Goal: Information Seeking & Learning: Learn about a topic

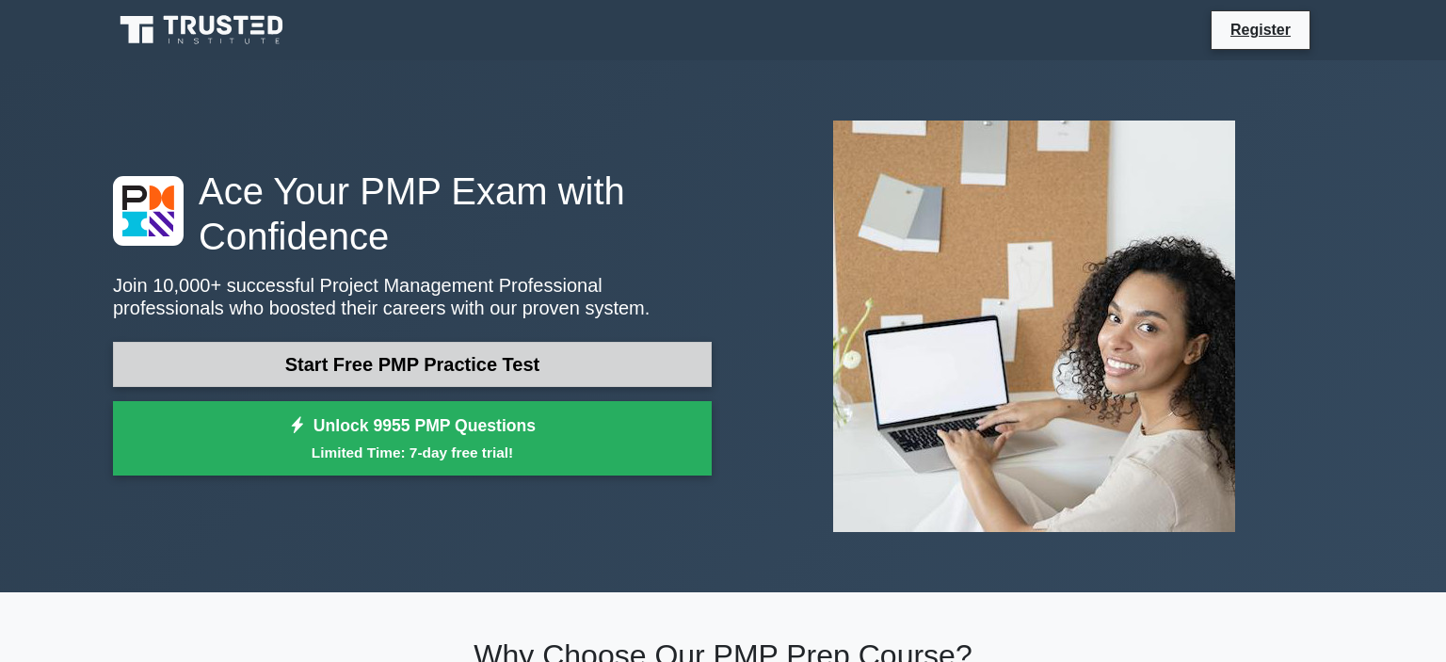
click at [447, 361] on link "Start Free PMP Practice Test" at bounding box center [412, 364] width 599 height 45
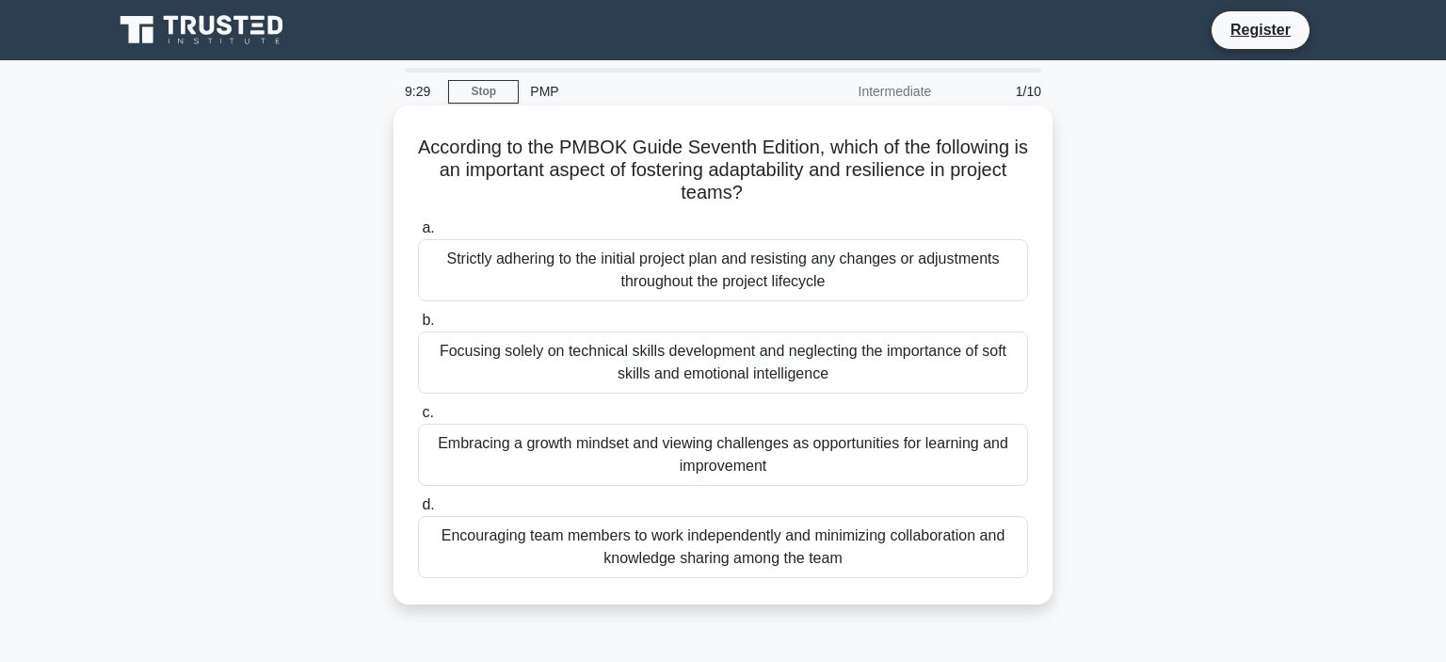
click at [916, 459] on div "Embracing a growth mindset and viewing challenges as opportunities for learning…" at bounding box center [723, 455] width 610 height 62
click at [418, 419] on input "c. Embracing a growth mindset and viewing challenges as opportunities for learn…" at bounding box center [418, 413] width 0 height 12
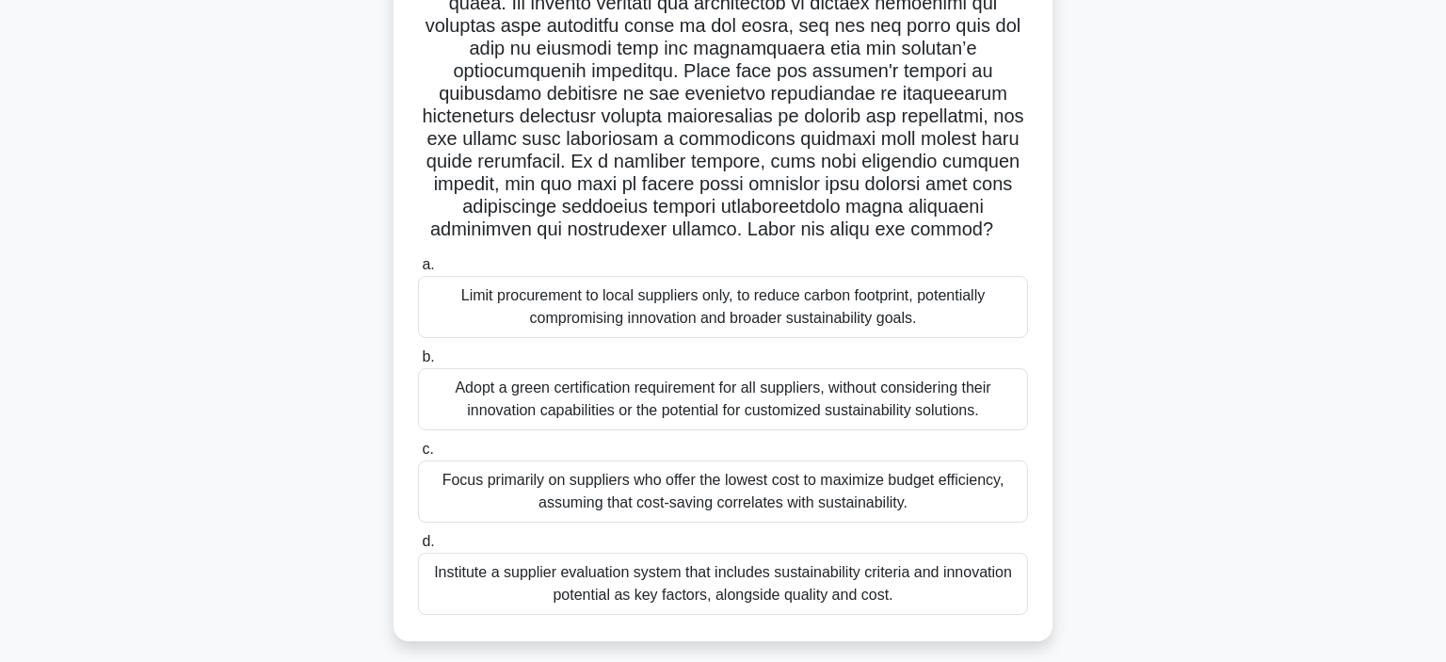
scroll to position [264, 0]
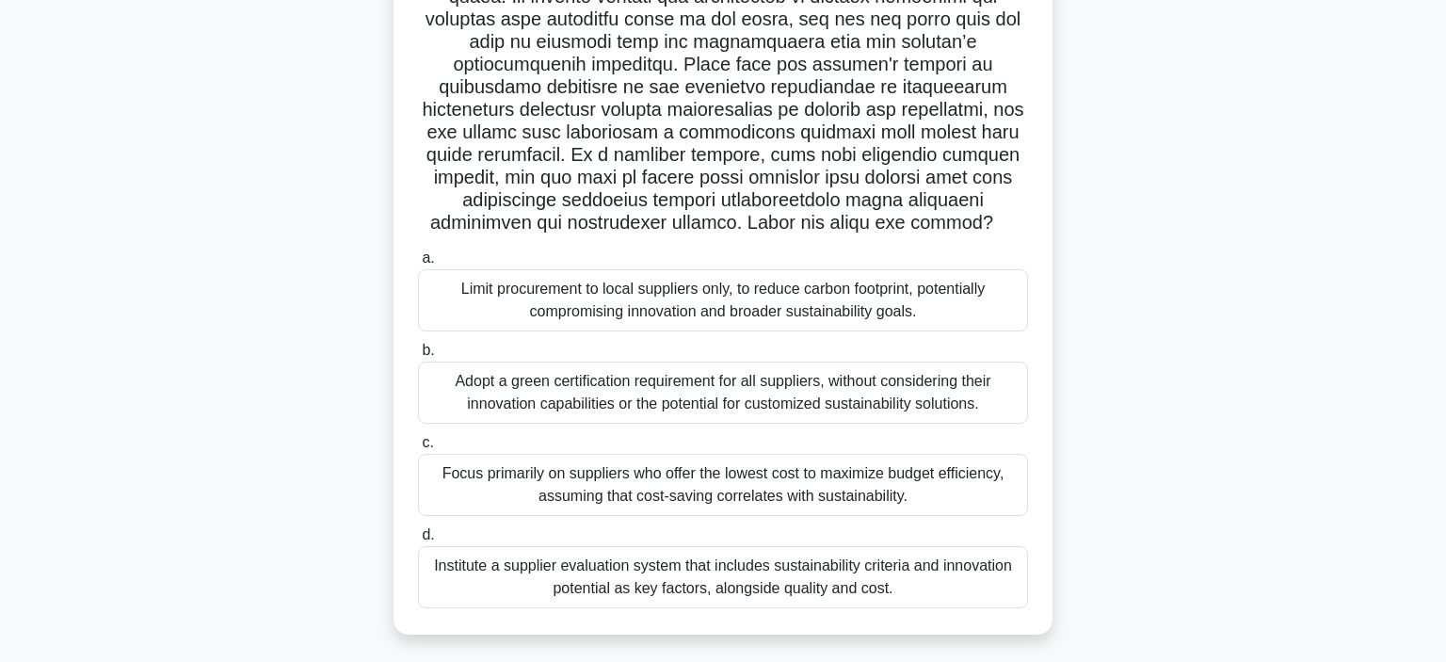
click at [903, 565] on div "Institute a supplier evaluation system that includes sustainability criteria an…" at bounding box center [723, 577] width 610 height 62
click at [418, 541] on input "d. Institute a supplier evaluation system that includes sustainability criteria…" at bounding box center [418, 535] width 0 height 12
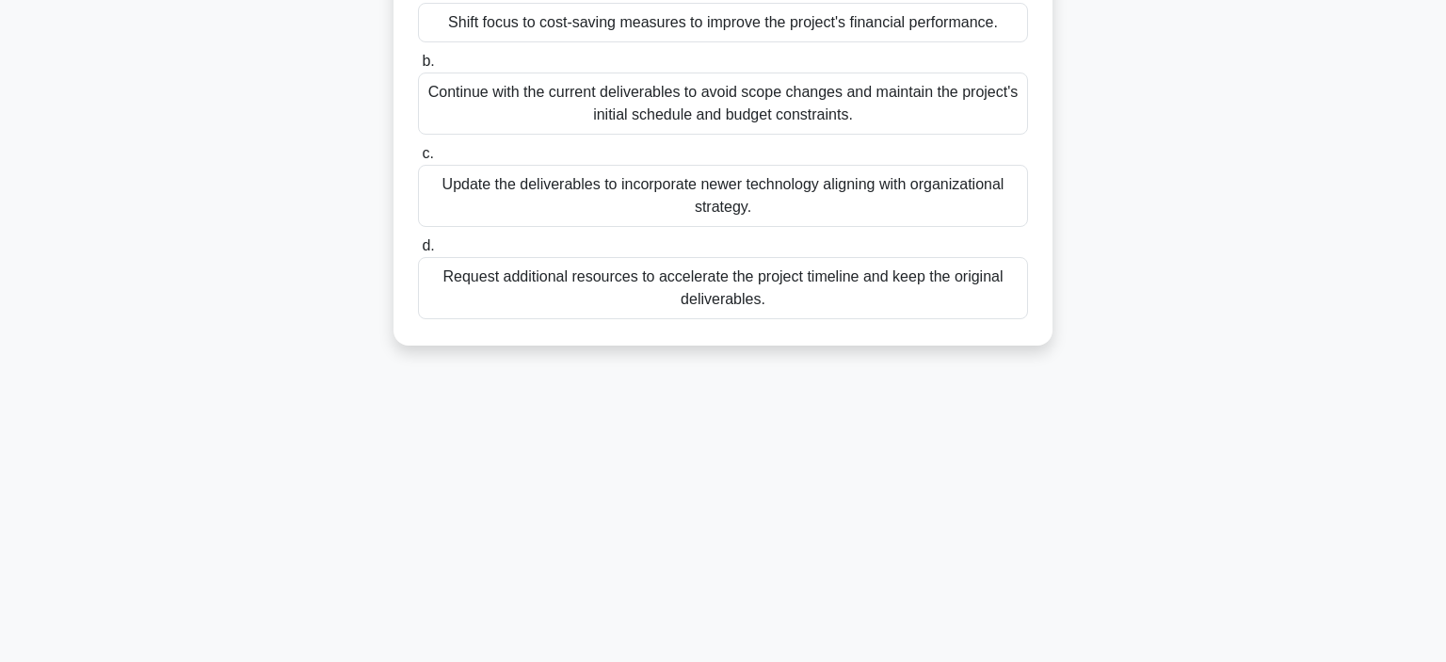
scroll to position [0, 0]
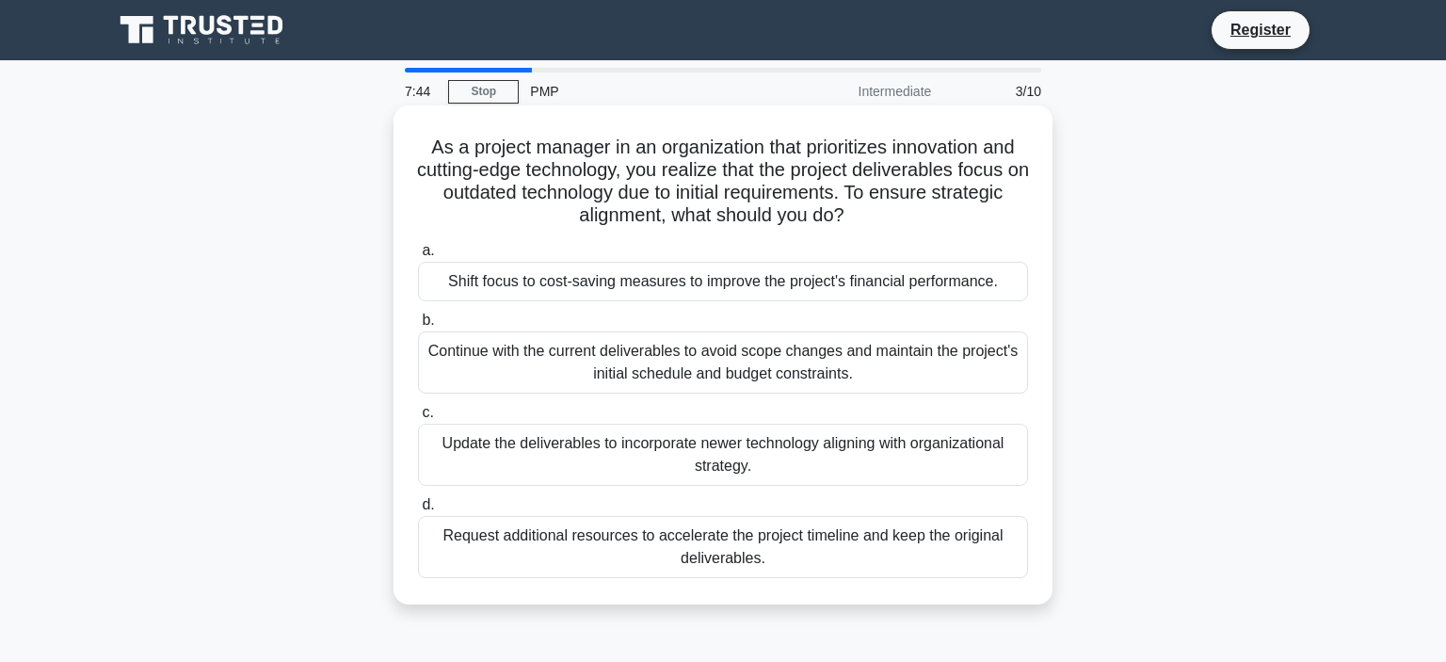
click at [939, 541] on div "Request additional resources to accelerate the project timeline and keep the or…" at bounding box center [723, 547] width 610 height 62
click at [418, 511] on input "d. Request additional resources to accelerate the project timeline and keep the…" at bounding box center [418, 505] width 0 height 12
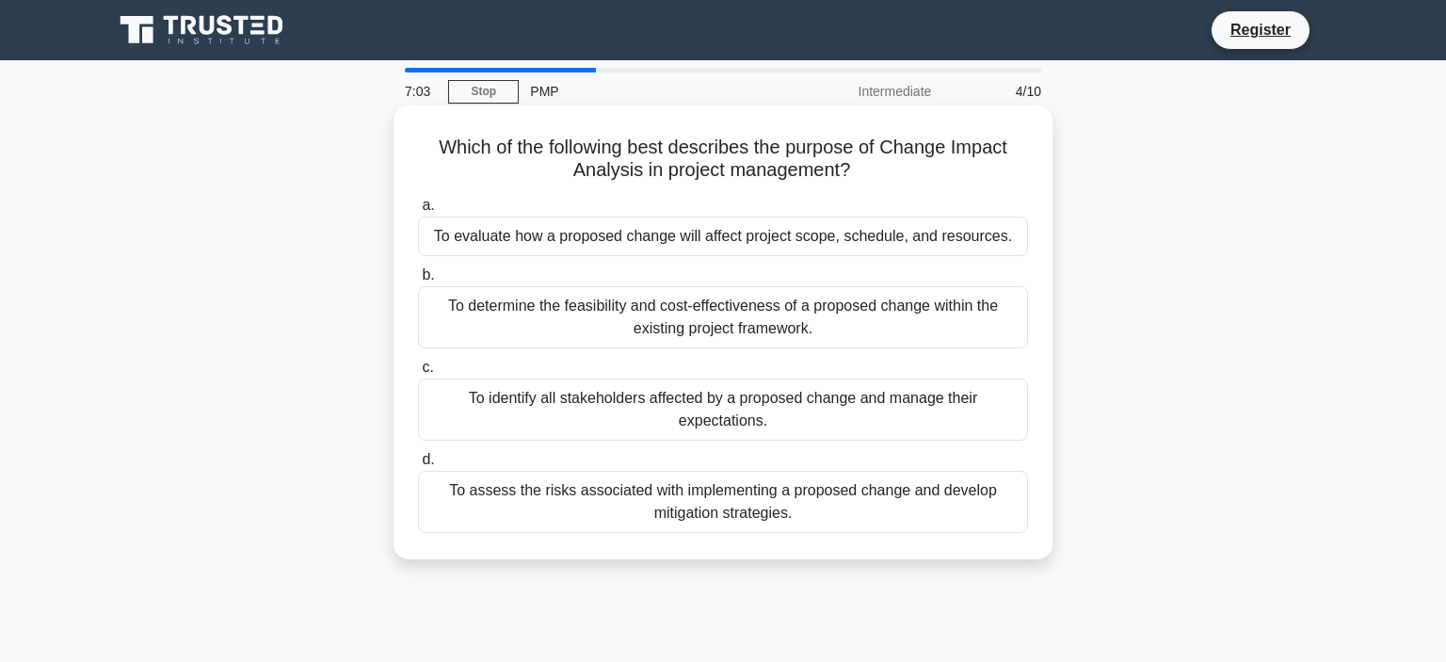
click at [932, 333] on div "To determine the feasibility and cost-effectiveness of a proposed change within…" at bounding box center [723, 317] width 610 height 62
click at [418, 282] on input "b. To determine the feasibility and cost-effectiveness of a proposed change wit…" at bounding box center [418, 275] width 0 height 12
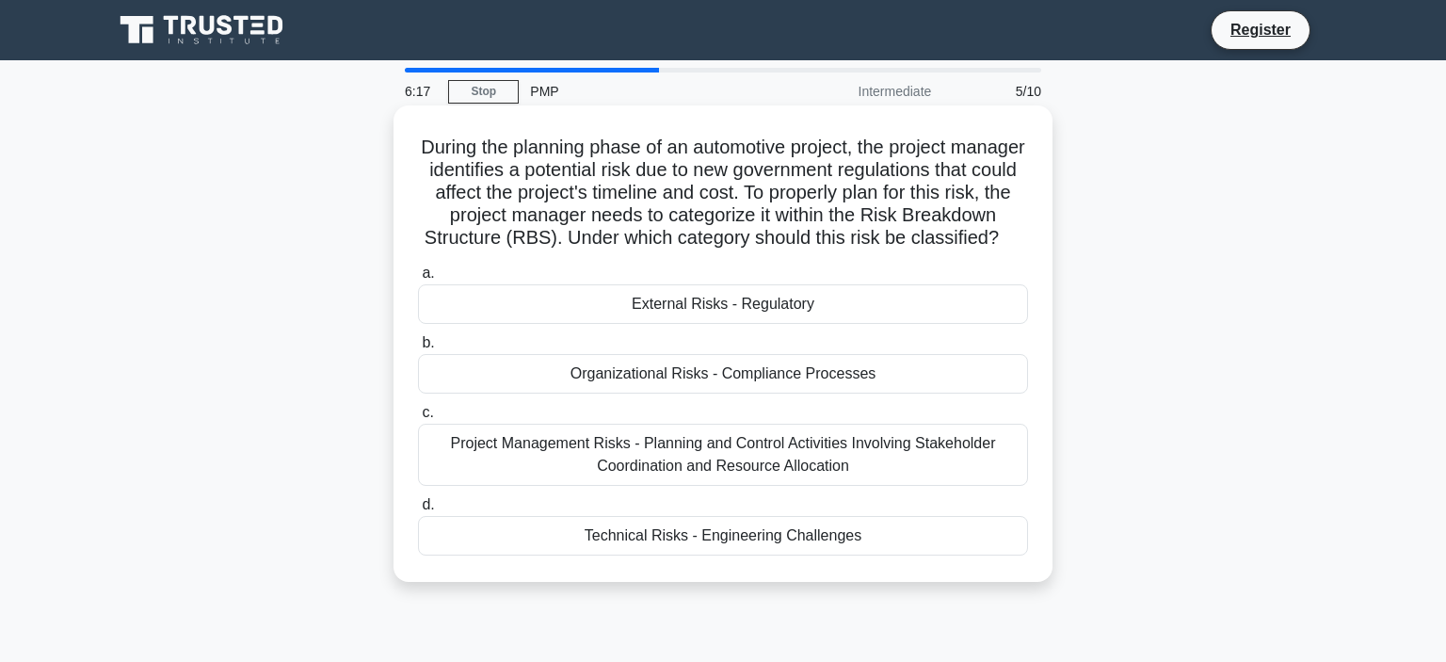
click at [887, 313] on div "External Risks - Regulatory" at bounding box center [723, 304] width 610 height 40
click at [418, 280] on input "a. External Risks - Regulatory" at bounding box center [418, 273] width 0 height 12
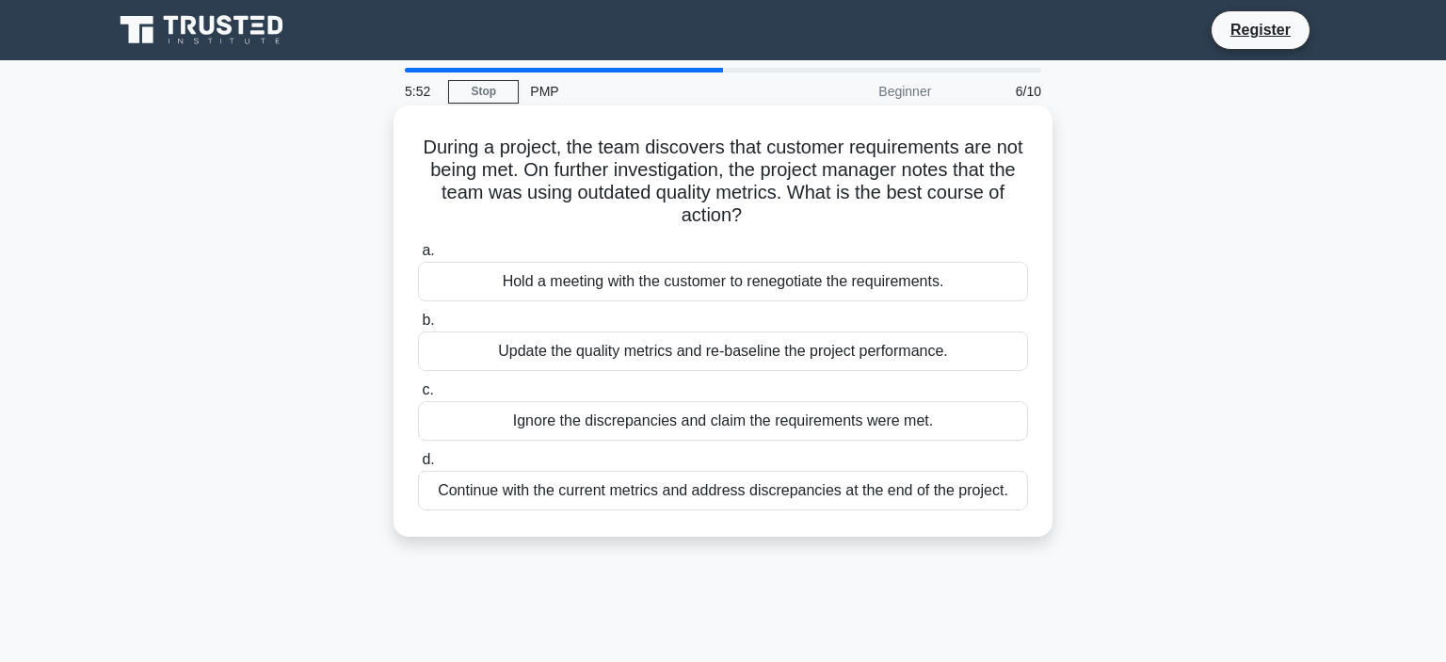
click at [943, 360] on div "Update the quality metrics and re-baseline the project performance." at bounding box center [723, 351] width 610 height 40
click at [418, 327] on input "b. Update the quality metrics and re-baseline the project performance." at bounding box center [418, 321] width 0 height 12
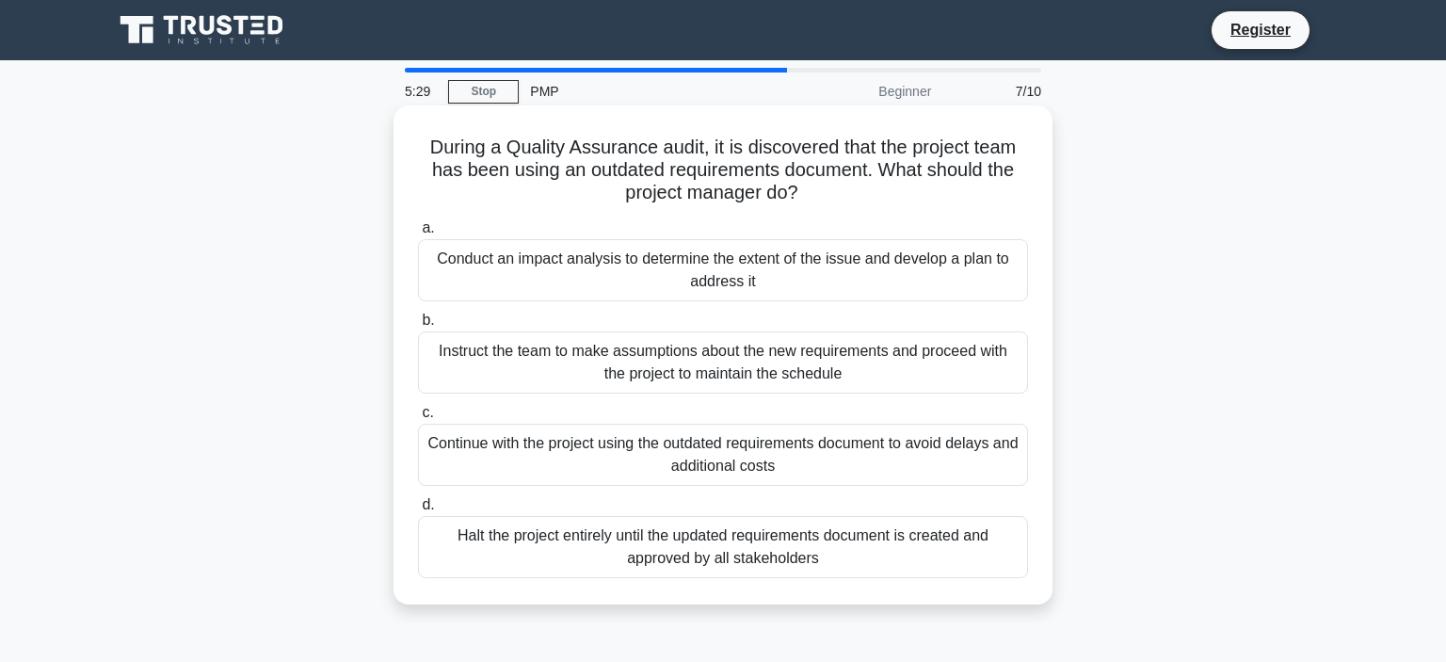
click at [996, 290] on div "Conduct an impact analysis to determine the extent of the issue and develop a p…" at bounding box center [723, 270] width 610 height 62
click at [418, 234] on input "a. Conduct an impact analysis to determine the extent of the issue and develop …" at bounding box center [418, 228] width 0 height 12
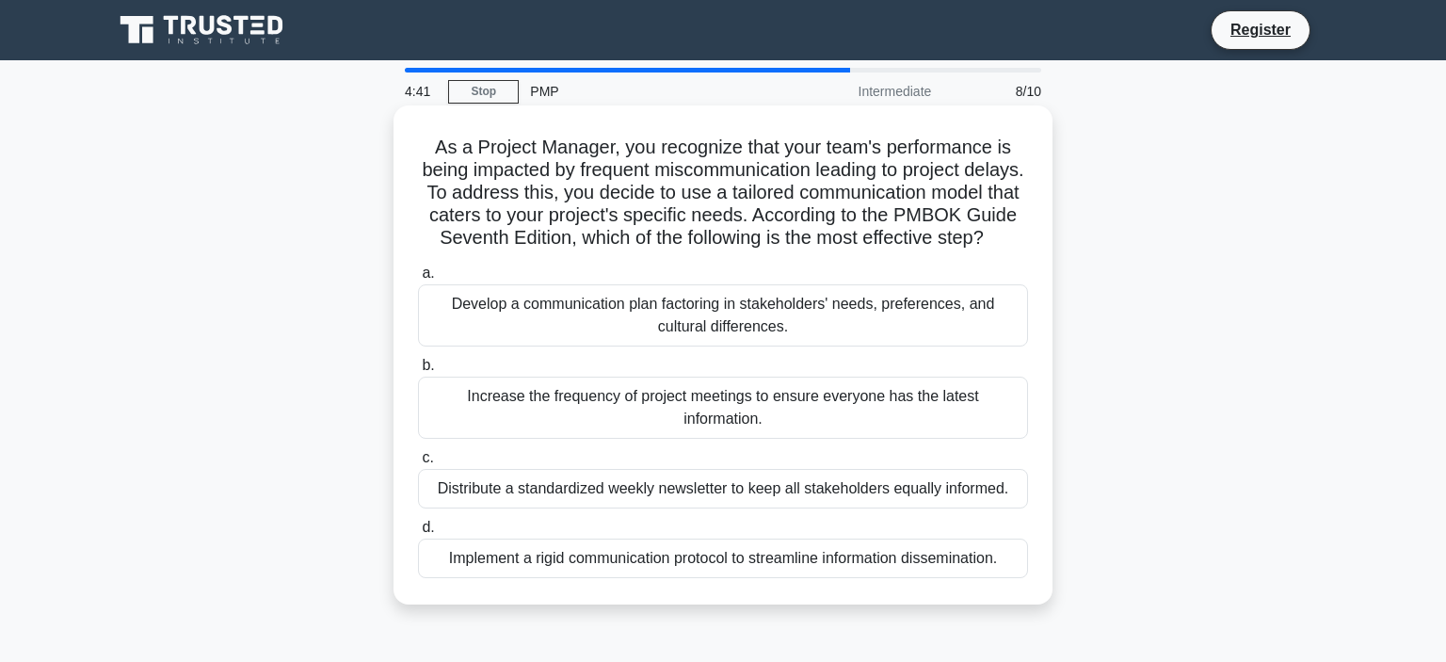
click at [928, 541] on div "Implement a rigid communication protocol to streamline information disseminatio…" at bounding box center [723, 559] width 610 height 40
click at [418, 534] on input "d. Implement a rigid communication protocol to streamline information dissemina…" at bounding box center [418, 528] width 0 height 12
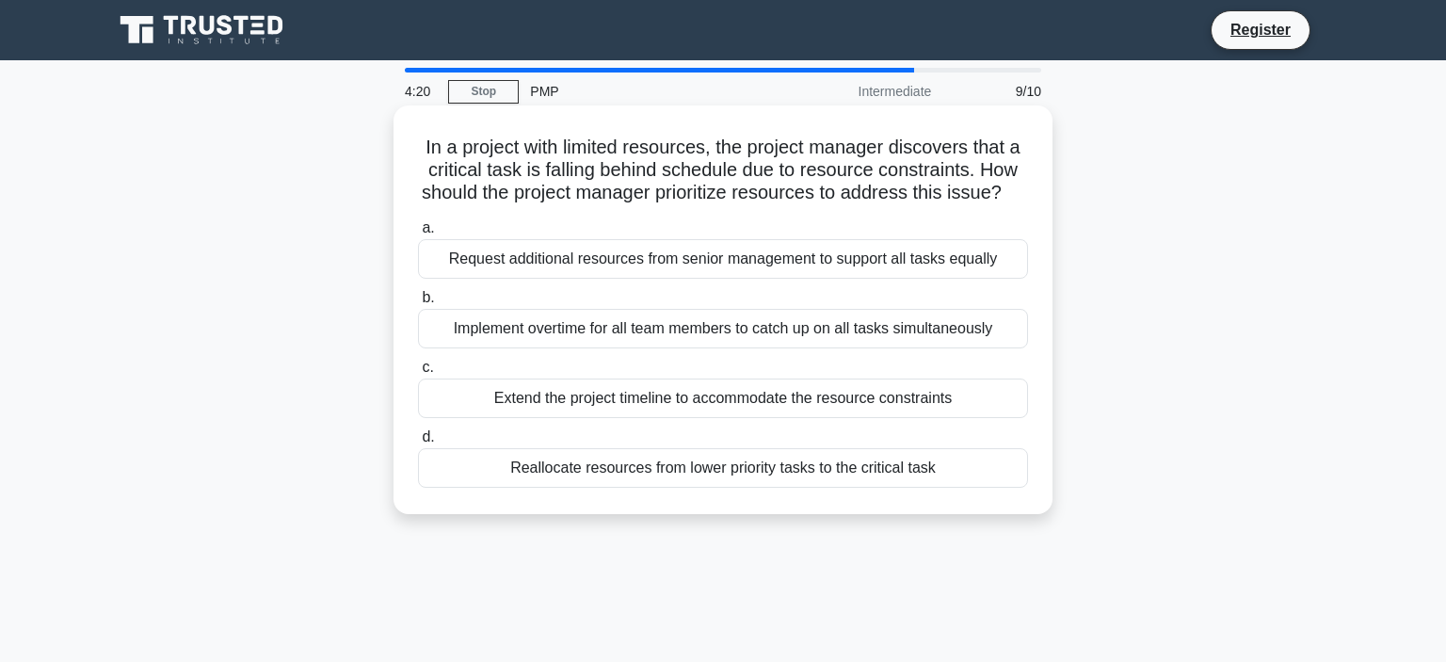
click at [876, 261] on div "Request additional resources from senior management to support all tasks equally" at bounding box center [723, 259] width 610 height 40
click at [418, 234] on input "a. Request additional resources from senior management to support all tasks equ…" at bounding box center [418, 228] width 0 height 12
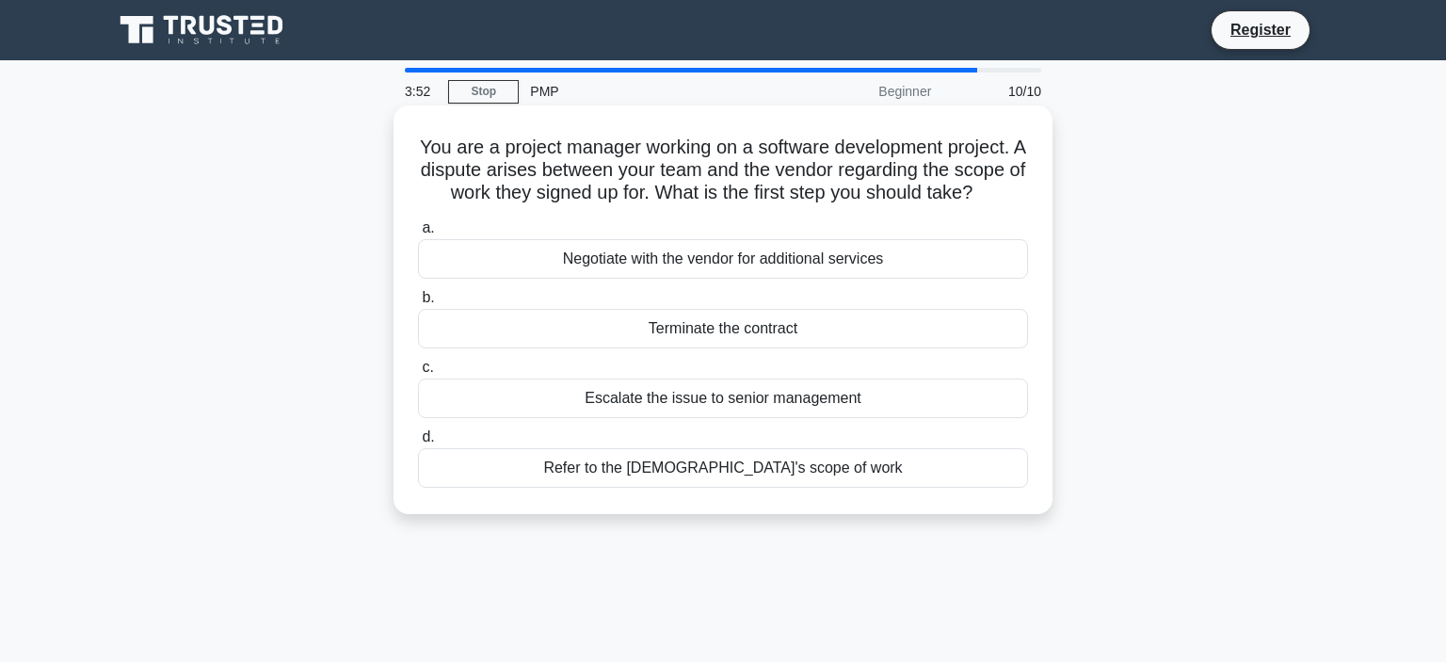
click at [916, 476] on div "Refer to the contract's scope of work" at bounding box center [723, 468] width 610 height 40
click at [418, 444] on input "d. Refer to the contract's scope of work" at bounding box center [418, 437] width 0 height 12
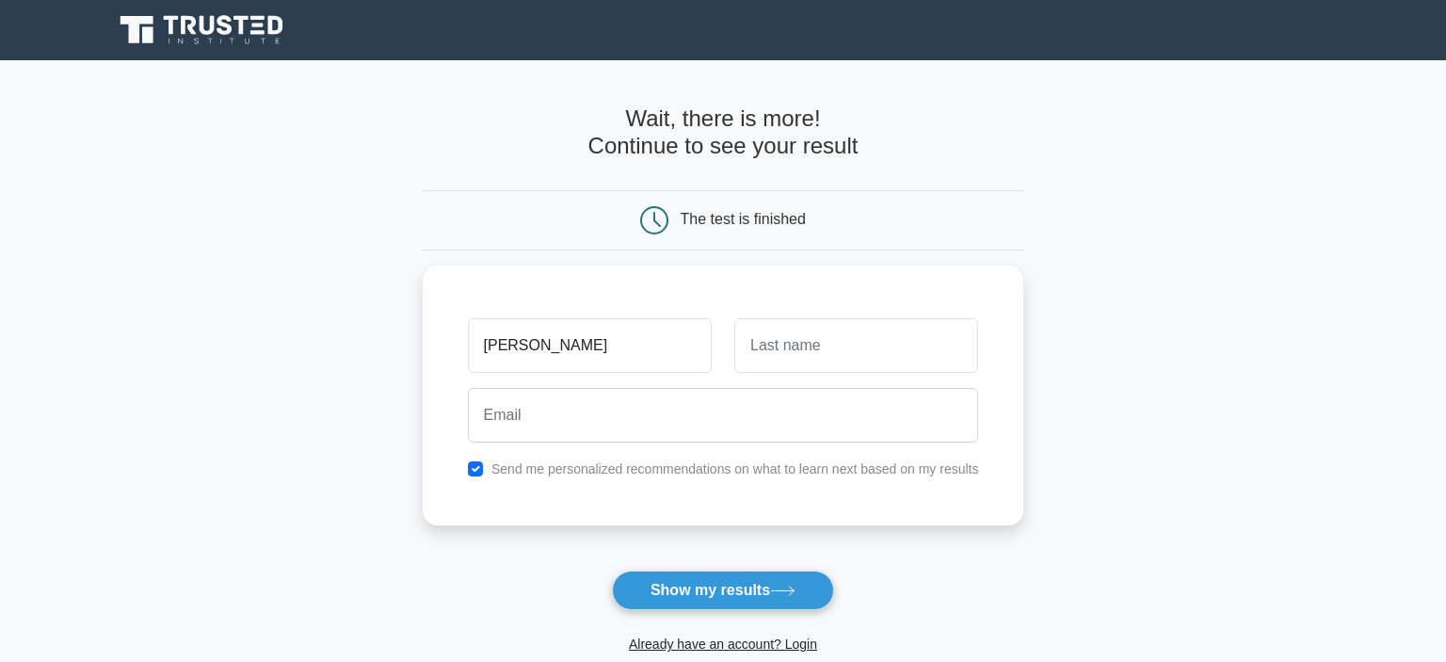
type input "[PERSON_NAME]"
type input "Miller"
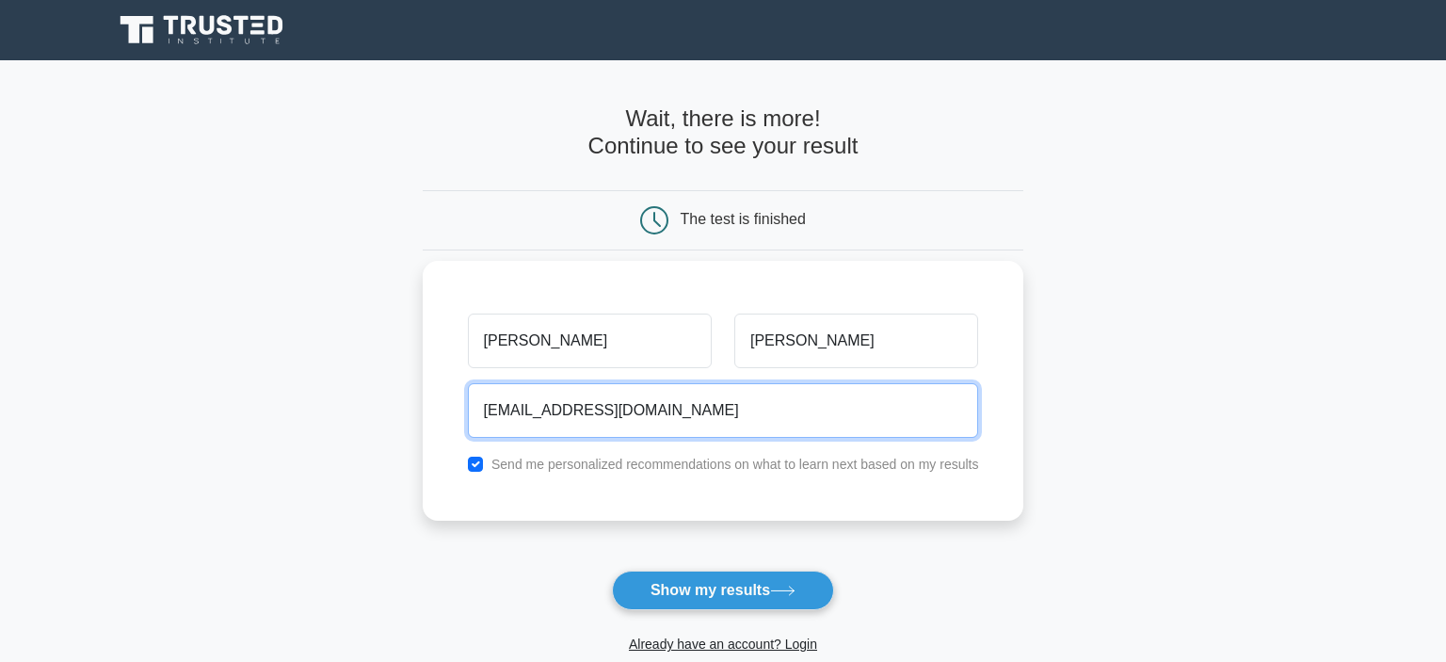
type input "crwm97@gmail.com"
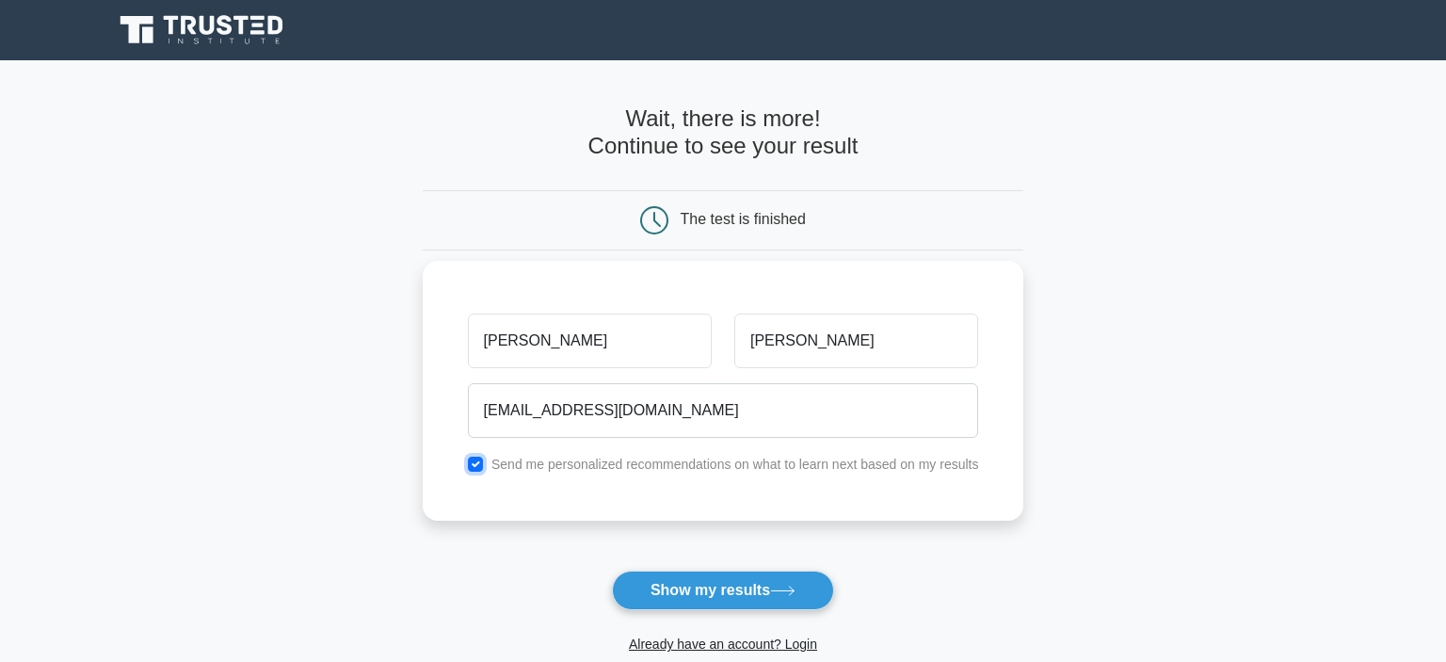
click at [477, 466] on input "checkbox" at bounding box center [475, 464] width 15 height 15
checkbox input "false"
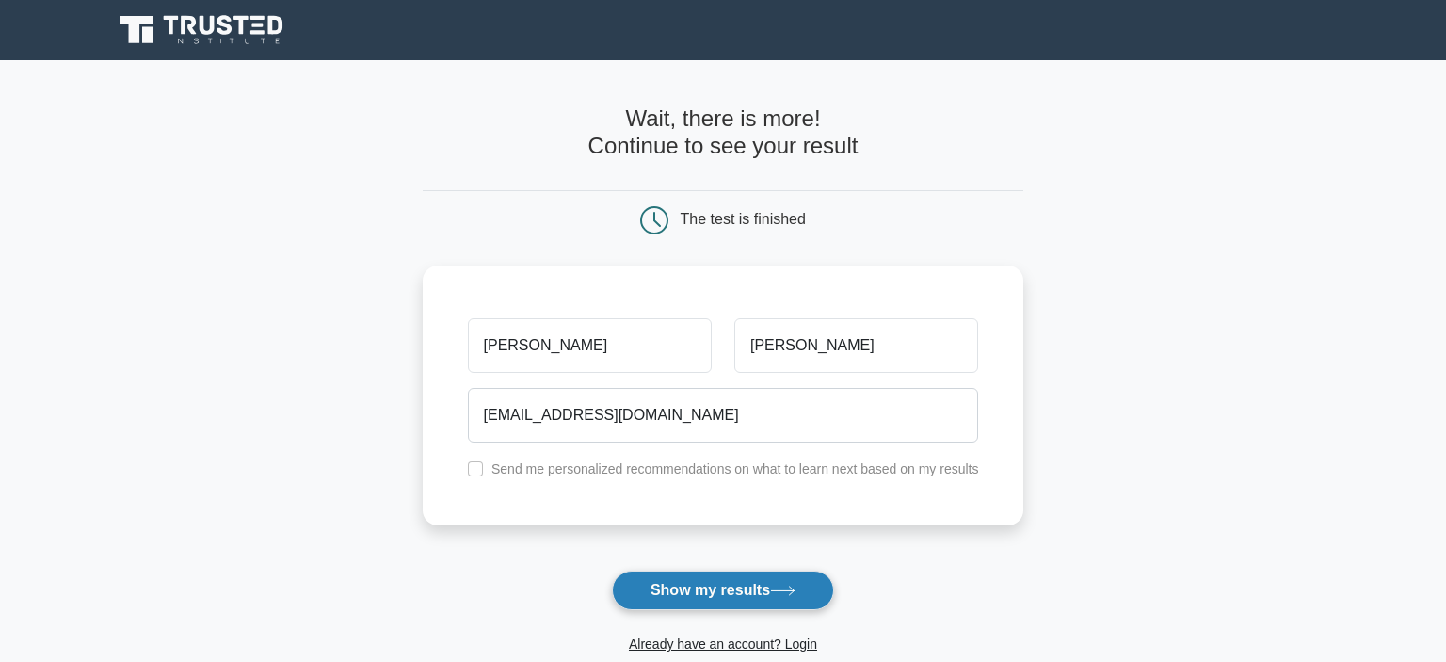
click at [706, 590] on button "Show my results" at bounding box center [723, 591] width 222 height 40
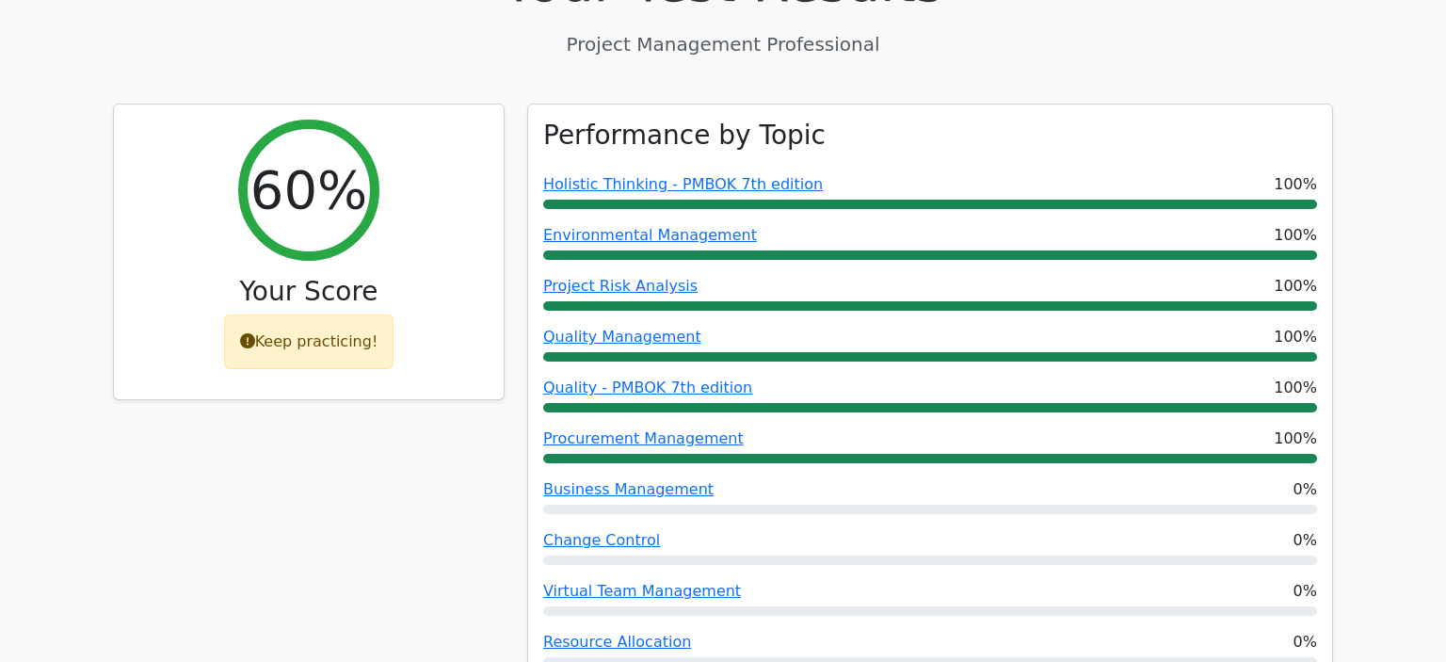
scroll to position [748, 0]
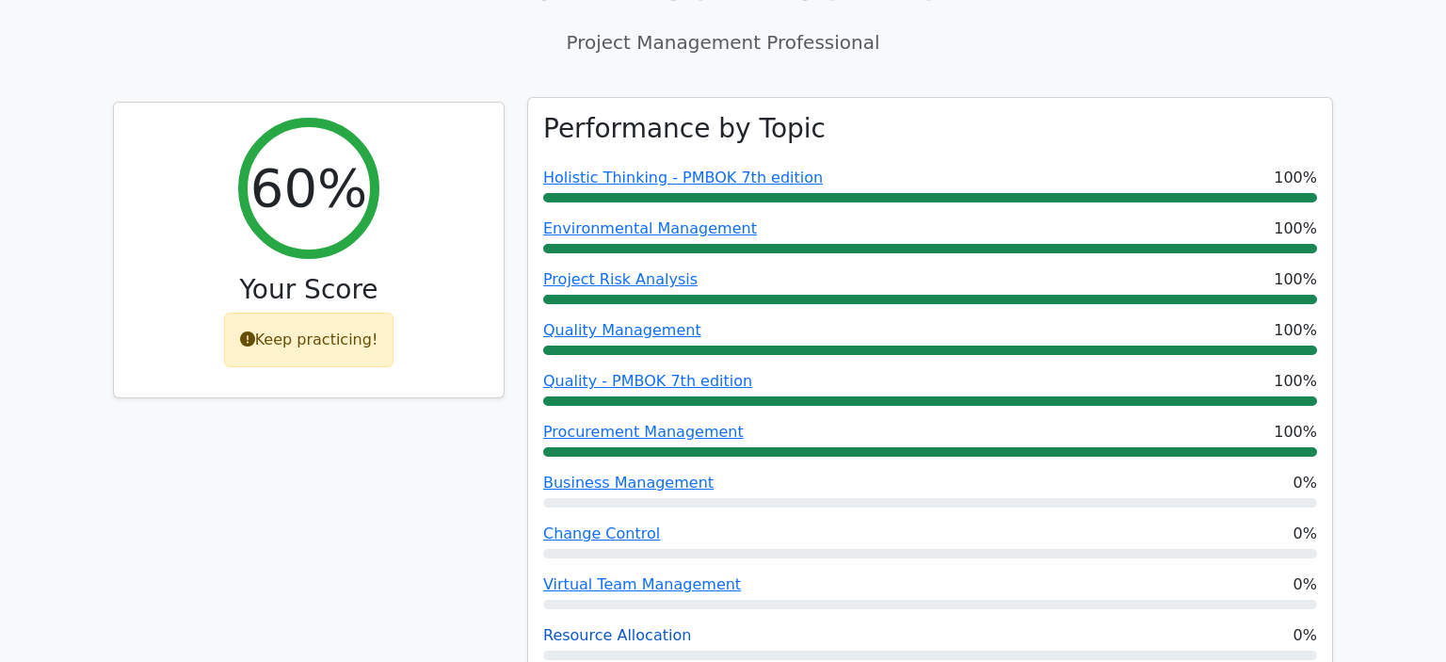
click at [637, 626] on link "Resource Allocation" at bounding box center [617, 635] width 148 height 18
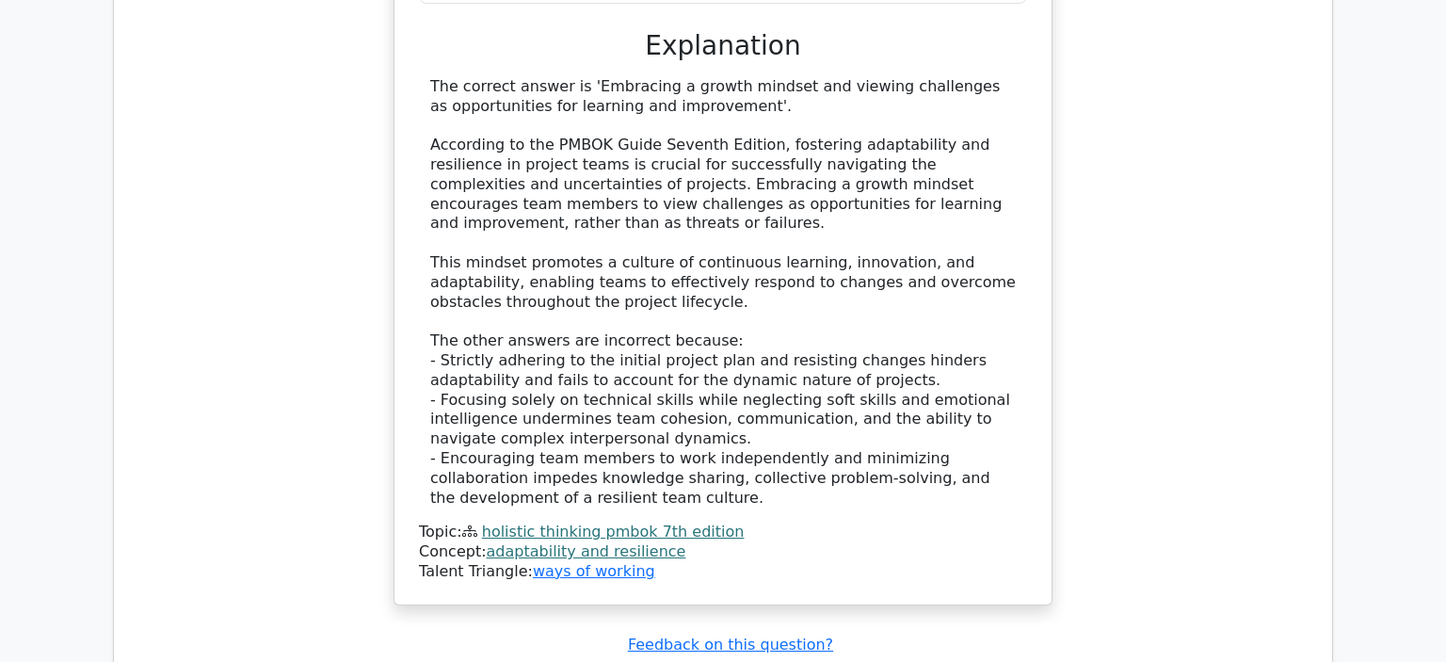
scroll to position [2686, 0]
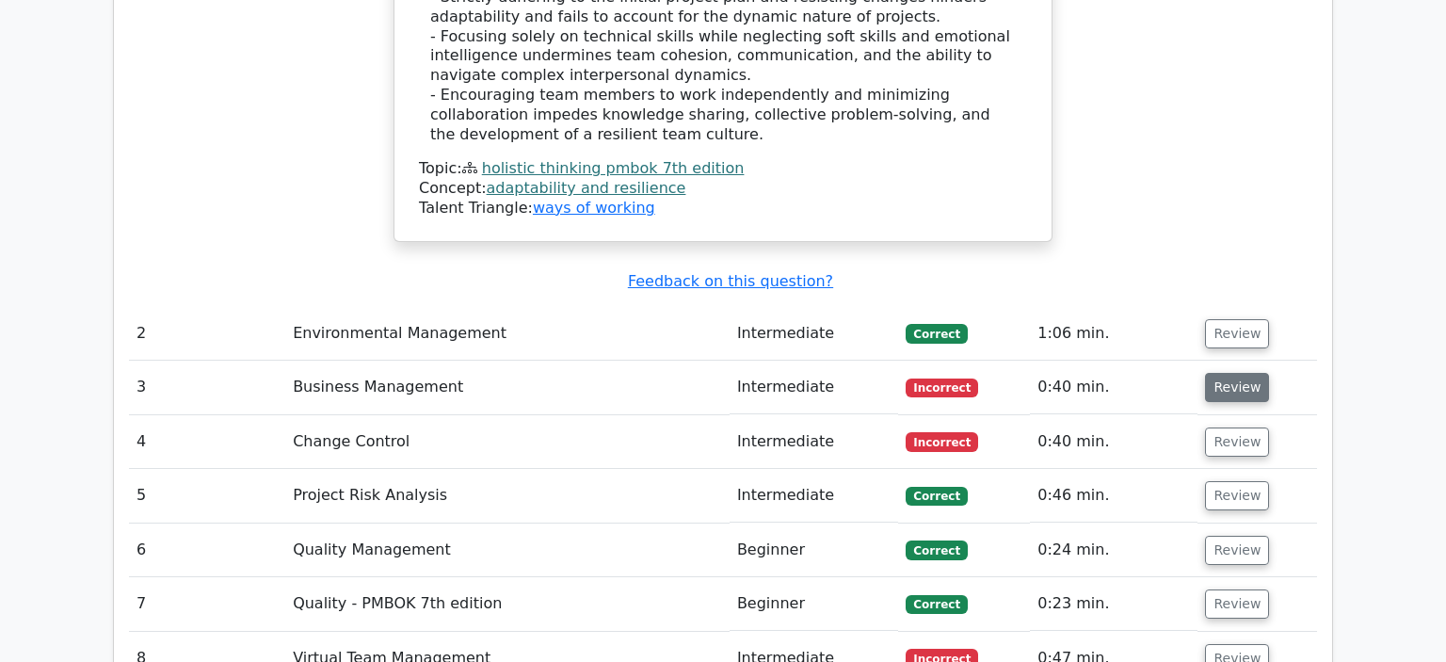
click at [1241, 373] on button "Review" at bounding box center [1237, 387] width 64 height 29
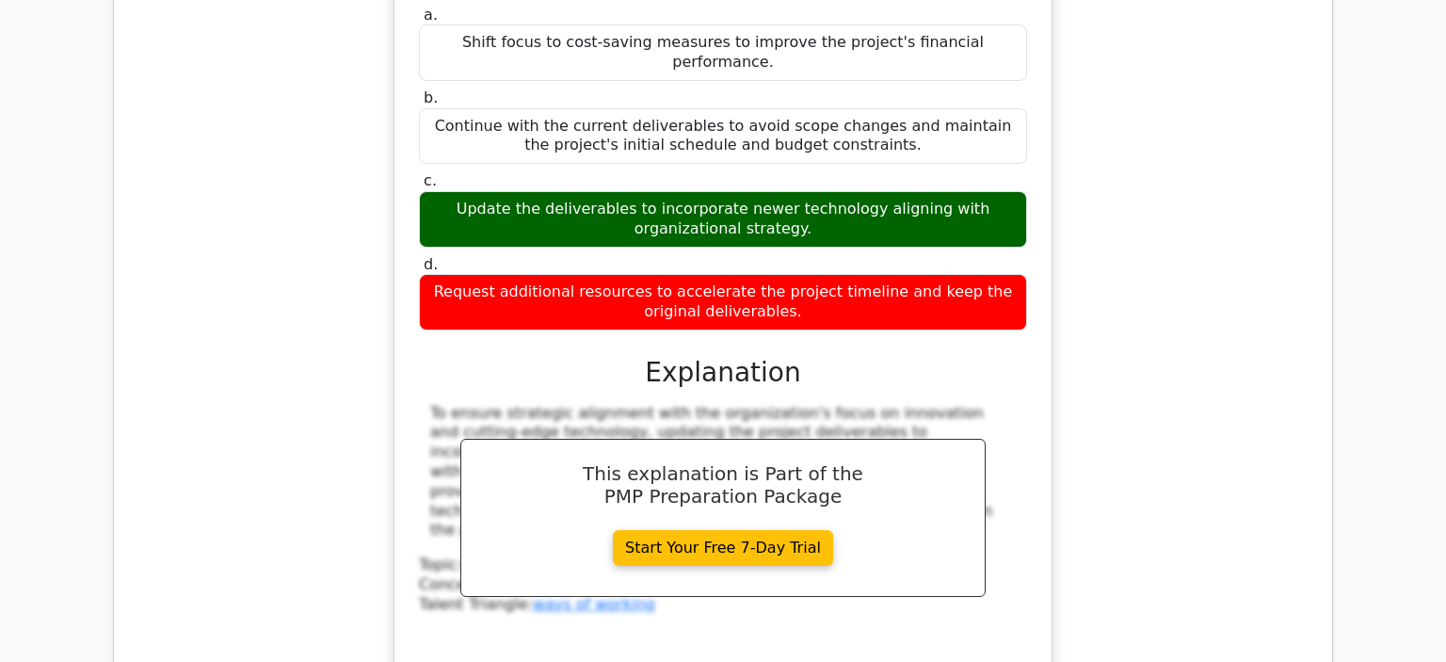
scroll to position [3628, 0]
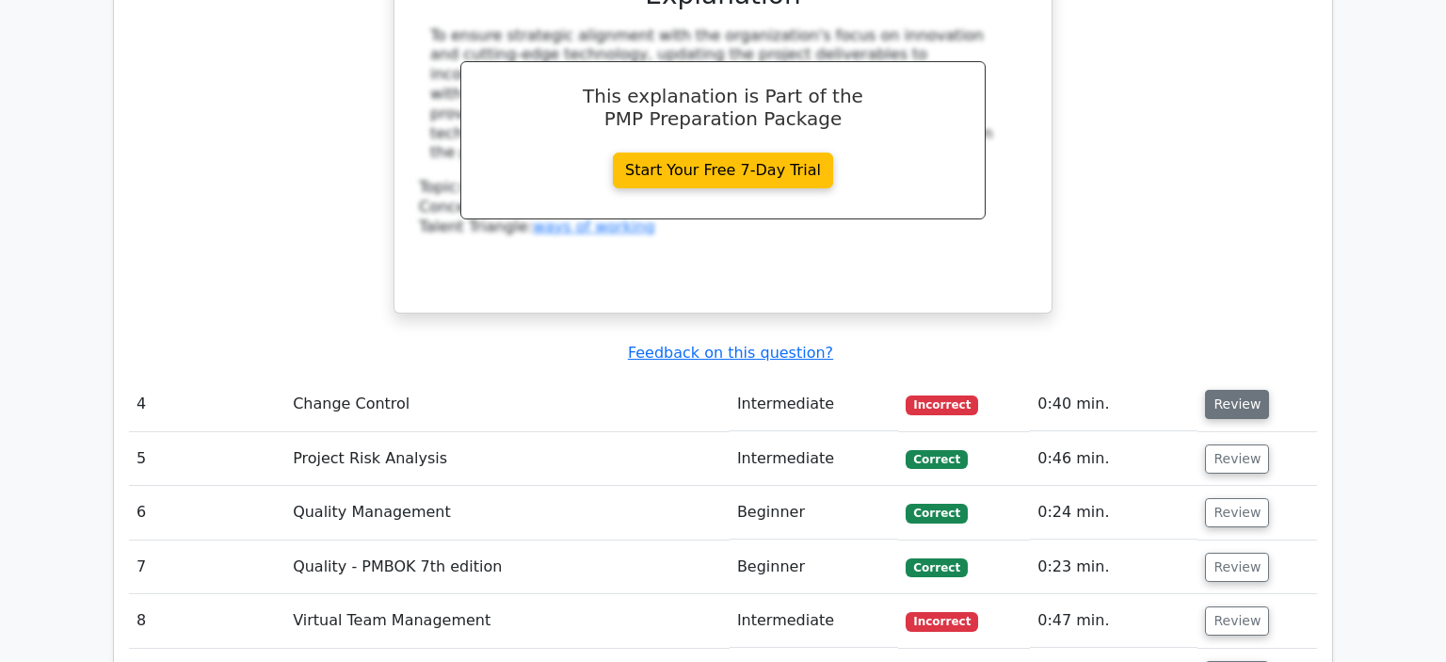
click at [1230, 390] on button "Review" at bounding box center [1237, 404] width 64 height 29
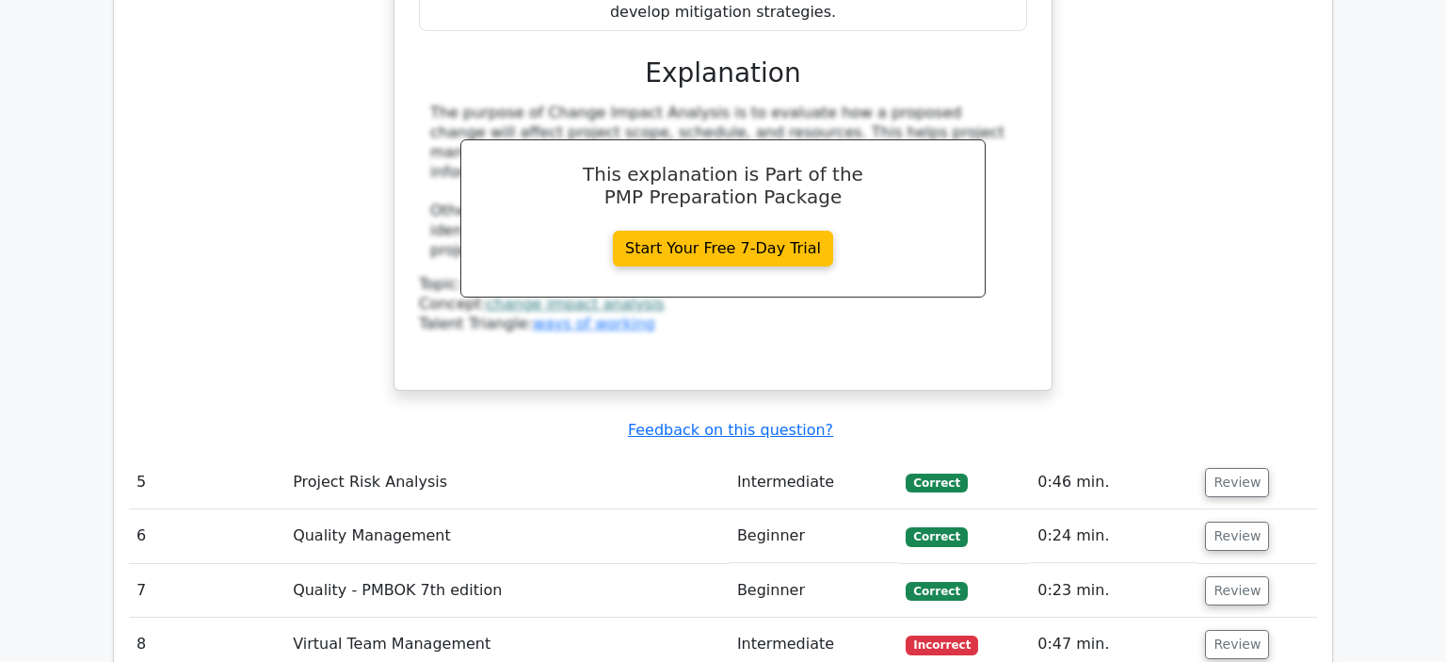
scroll to position [4444, 0]
click at [1218, 629] on button "Review" at bounding box center [1237, 643] width 64 height 29
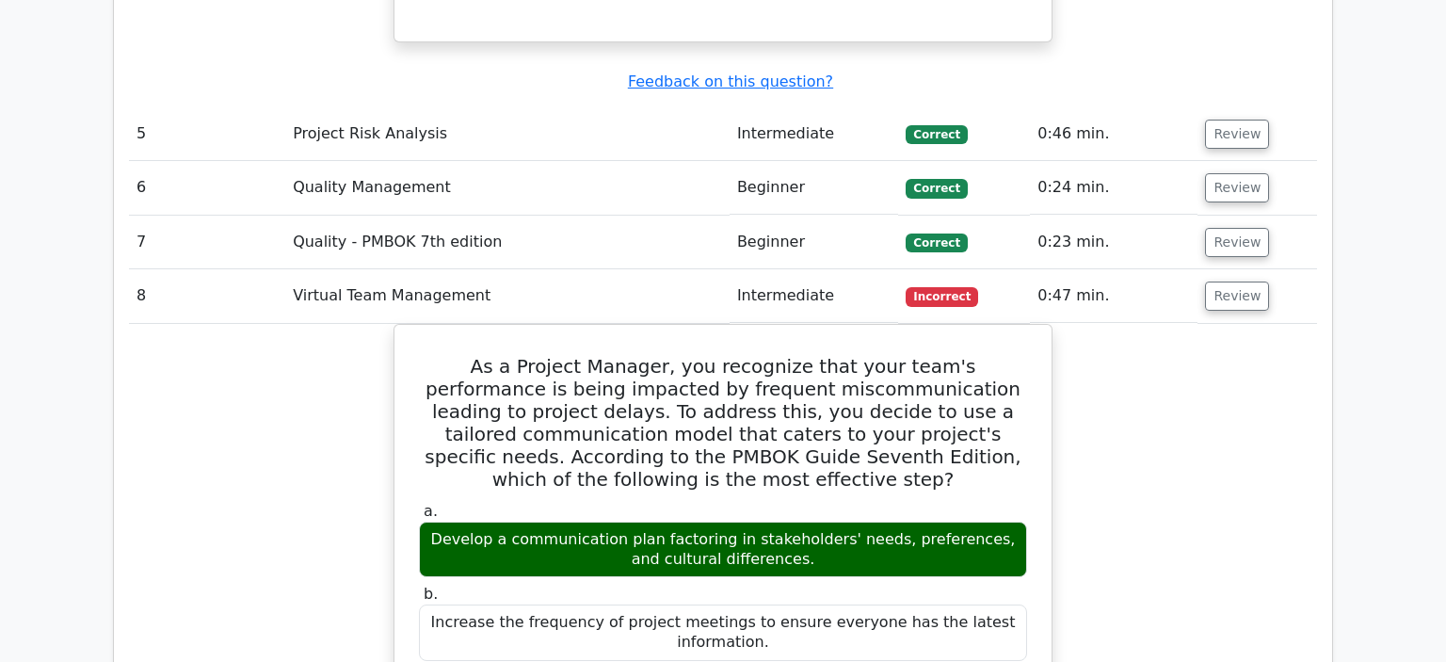
scroll to position [4800, 0]
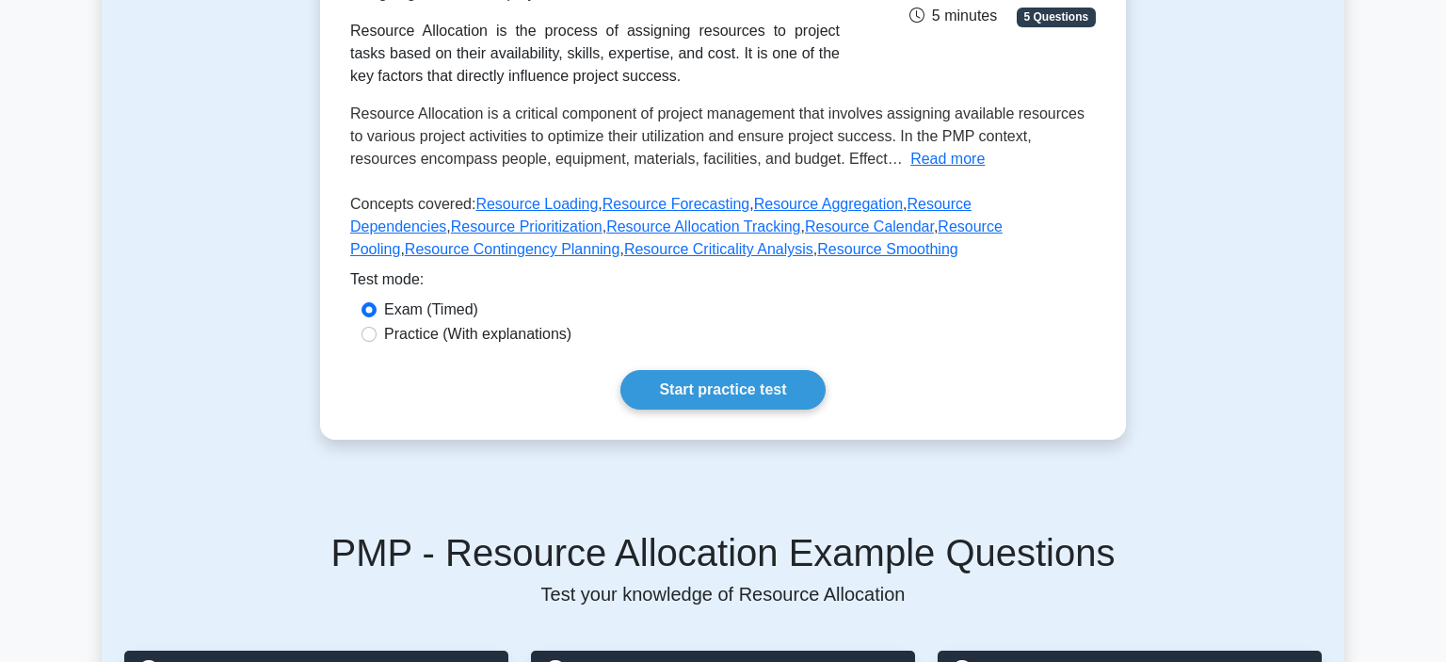
scroll to position [357, 0]
